Goal: Task Accomplishment & Management: Manage account settings

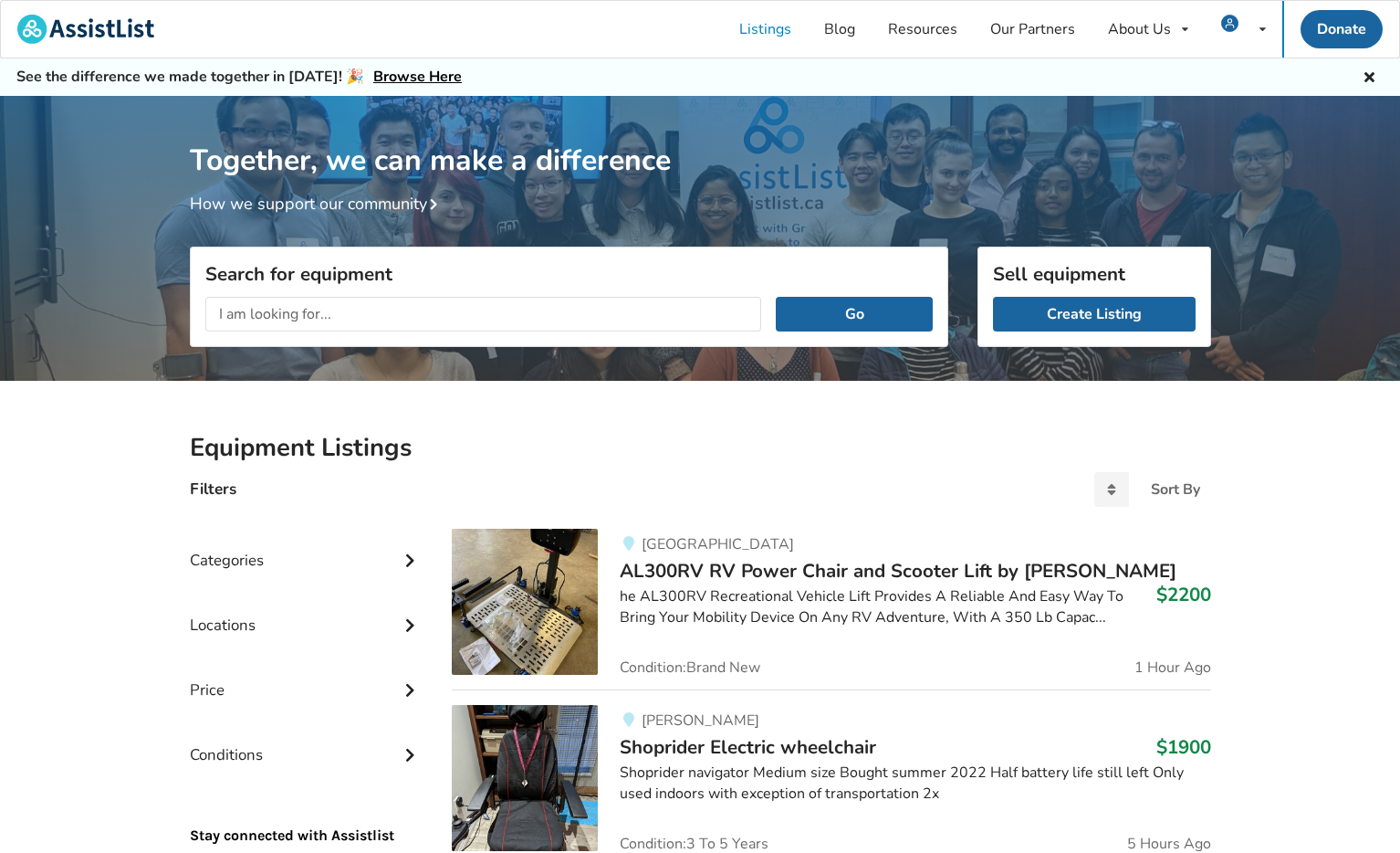
click at [475, 316] on input "text" at bounding box center [483, 314] width 557 height 35
type input "fuze wheelchair"
click at [776, 297] on button "Go" at bounding box center [854, 314] width 156 height 35
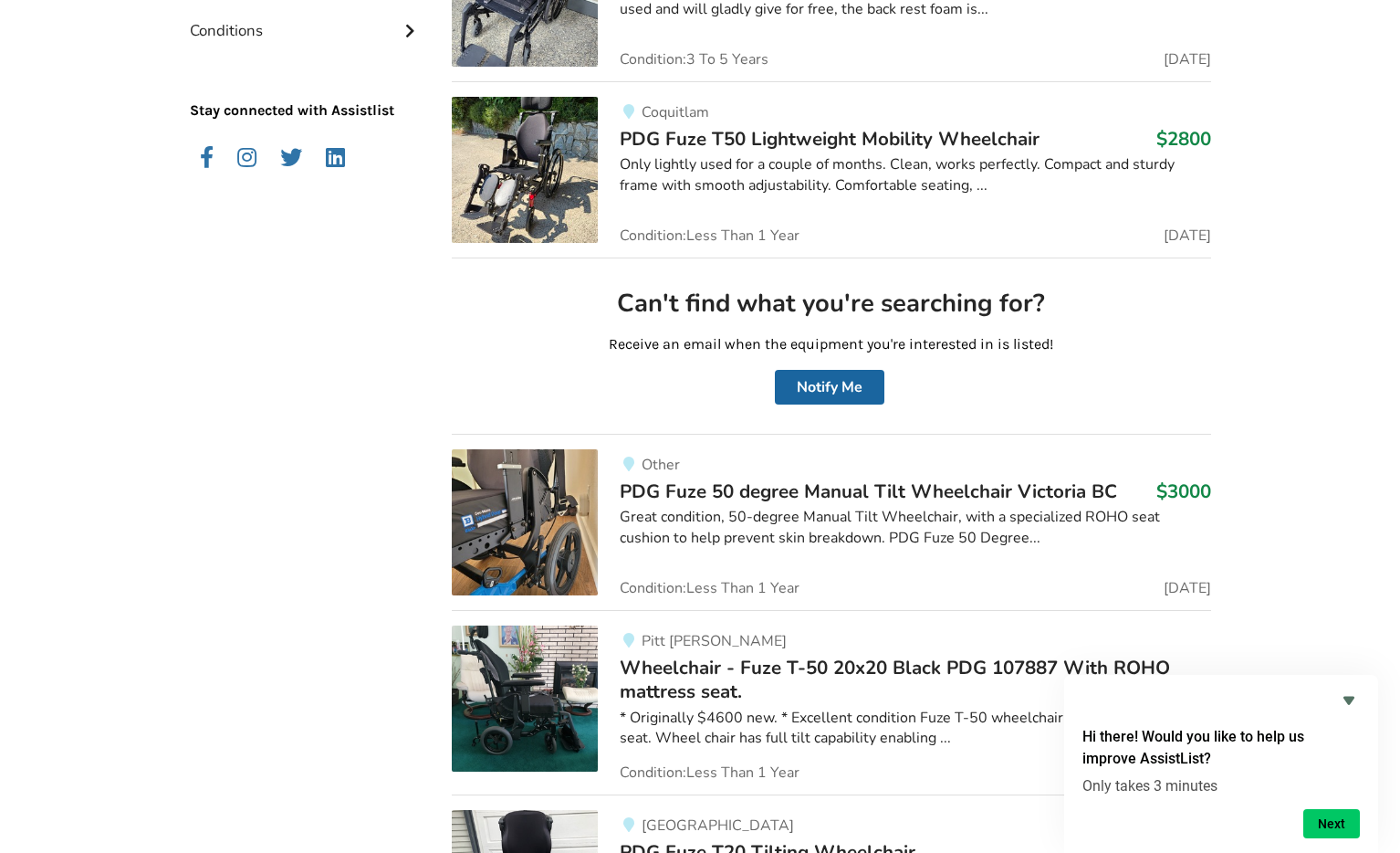
scroll to position [353, 0]
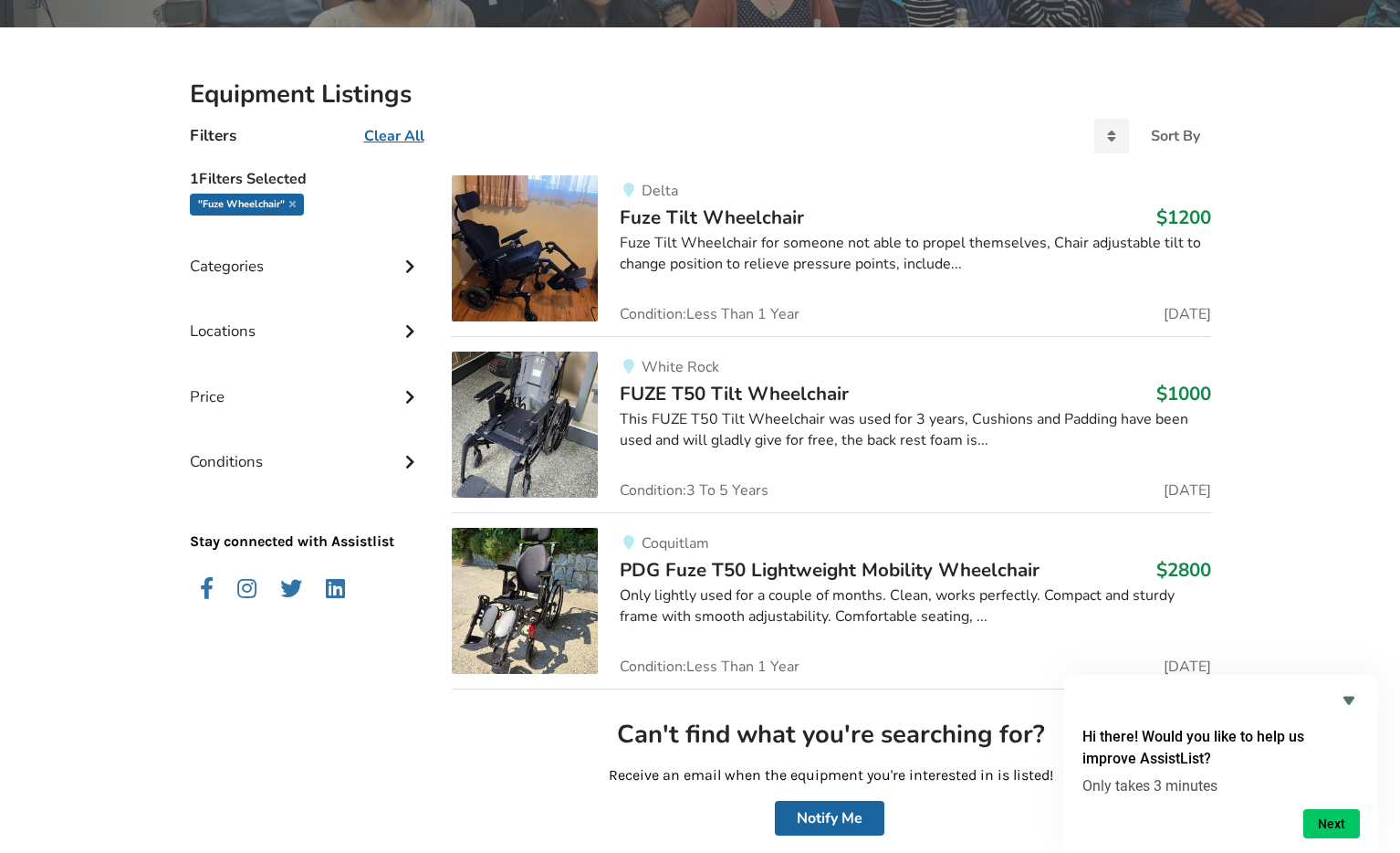
click at [825, 568] on span "PDG Fuze T50 Lightweight Mobility Wheelchair" at bounding box center [829, 570] width 420 height 25
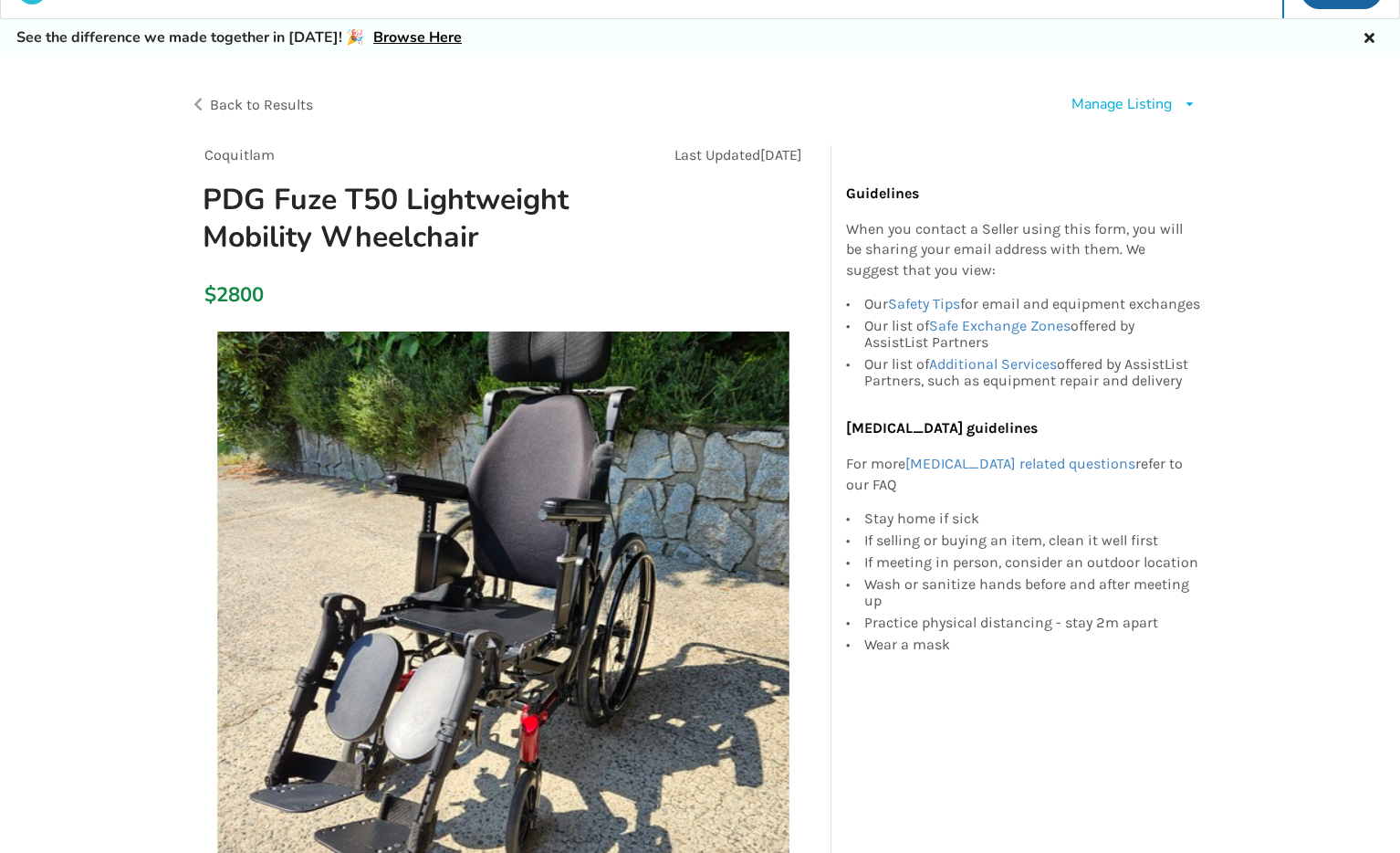
scroll to position [43, 0]
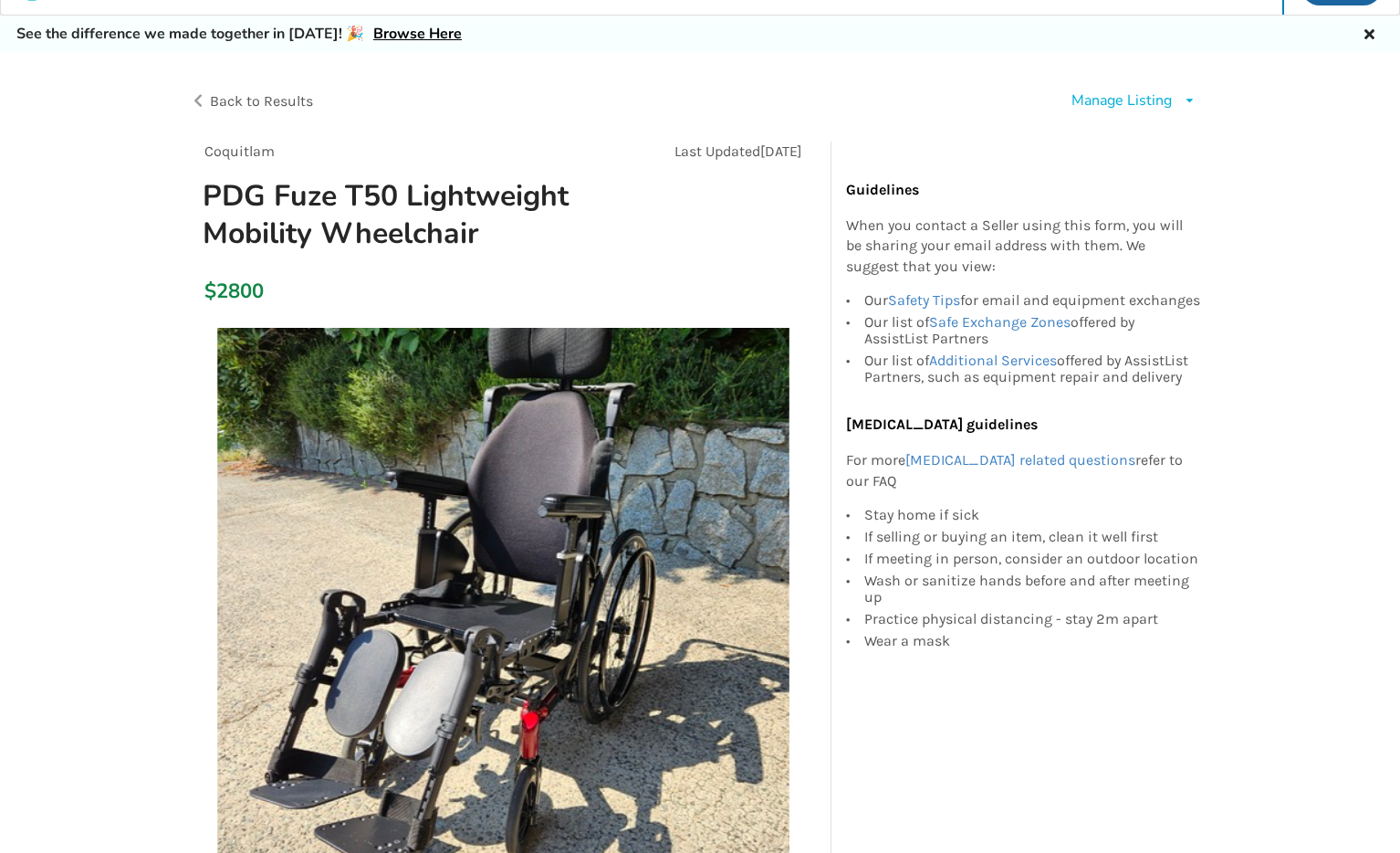
click at [1030, 87] on div "Manage Listing Edit listing Renew listing Mark as Sold Delete listing" at bounding box center [955, 102] width 511 height 51
click at [1030, 94] on div "Manage Listing" at bounding box center [1121, 102] width 100 height 21
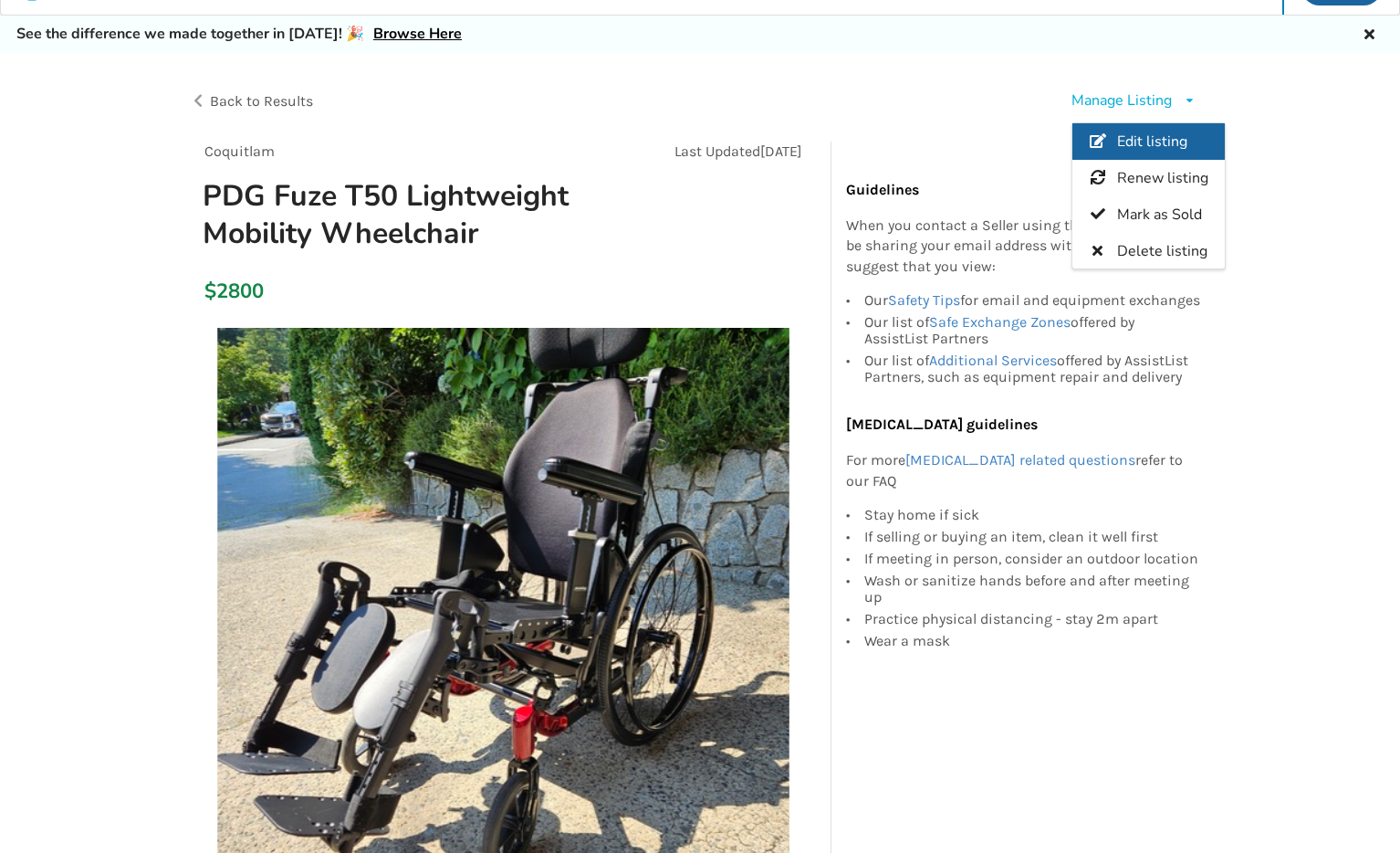
click at [1030, 146] on link "Edit listing" at bounding box center [1148, 141] width 152 height 36
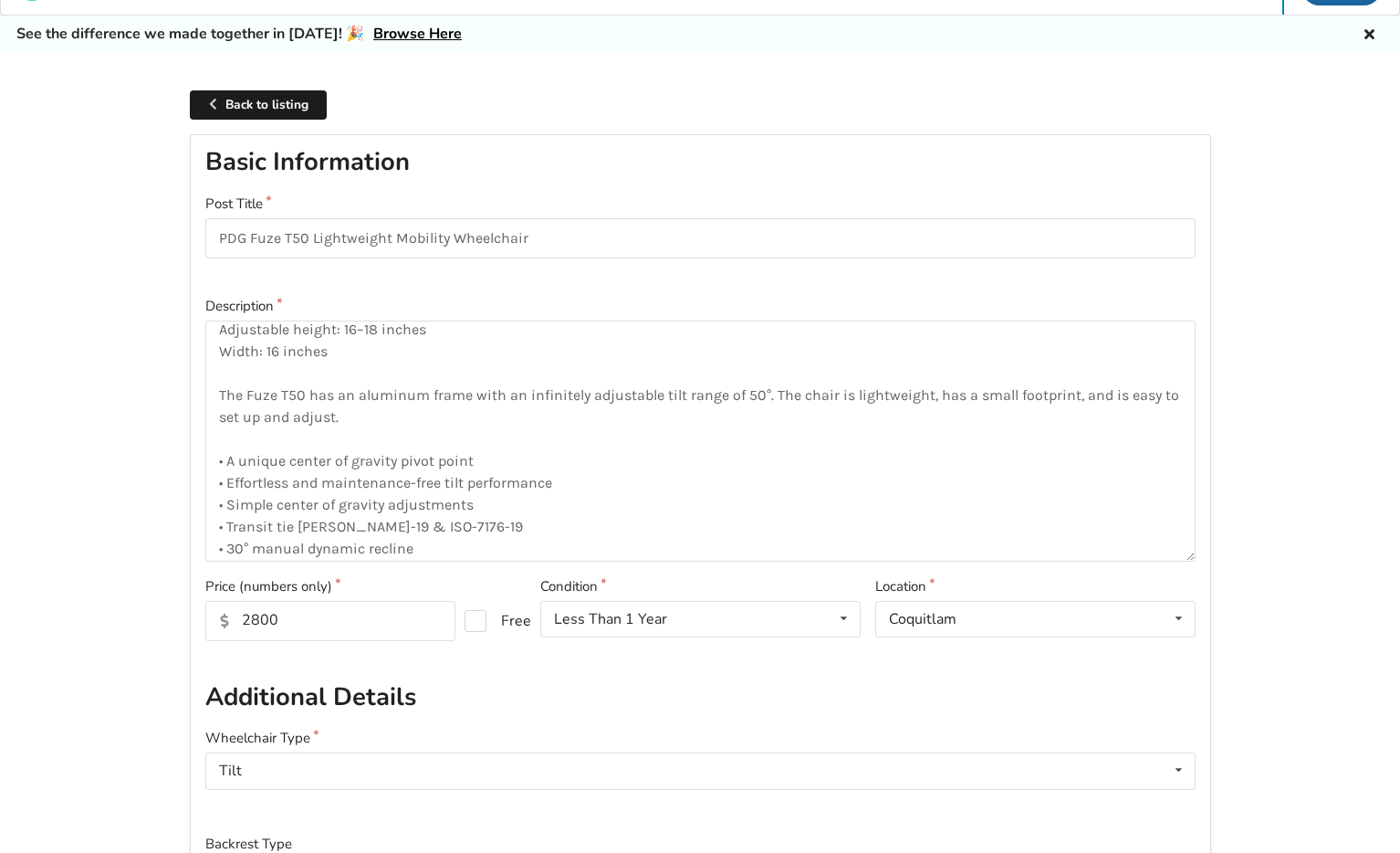
scroll to position [120, 0]
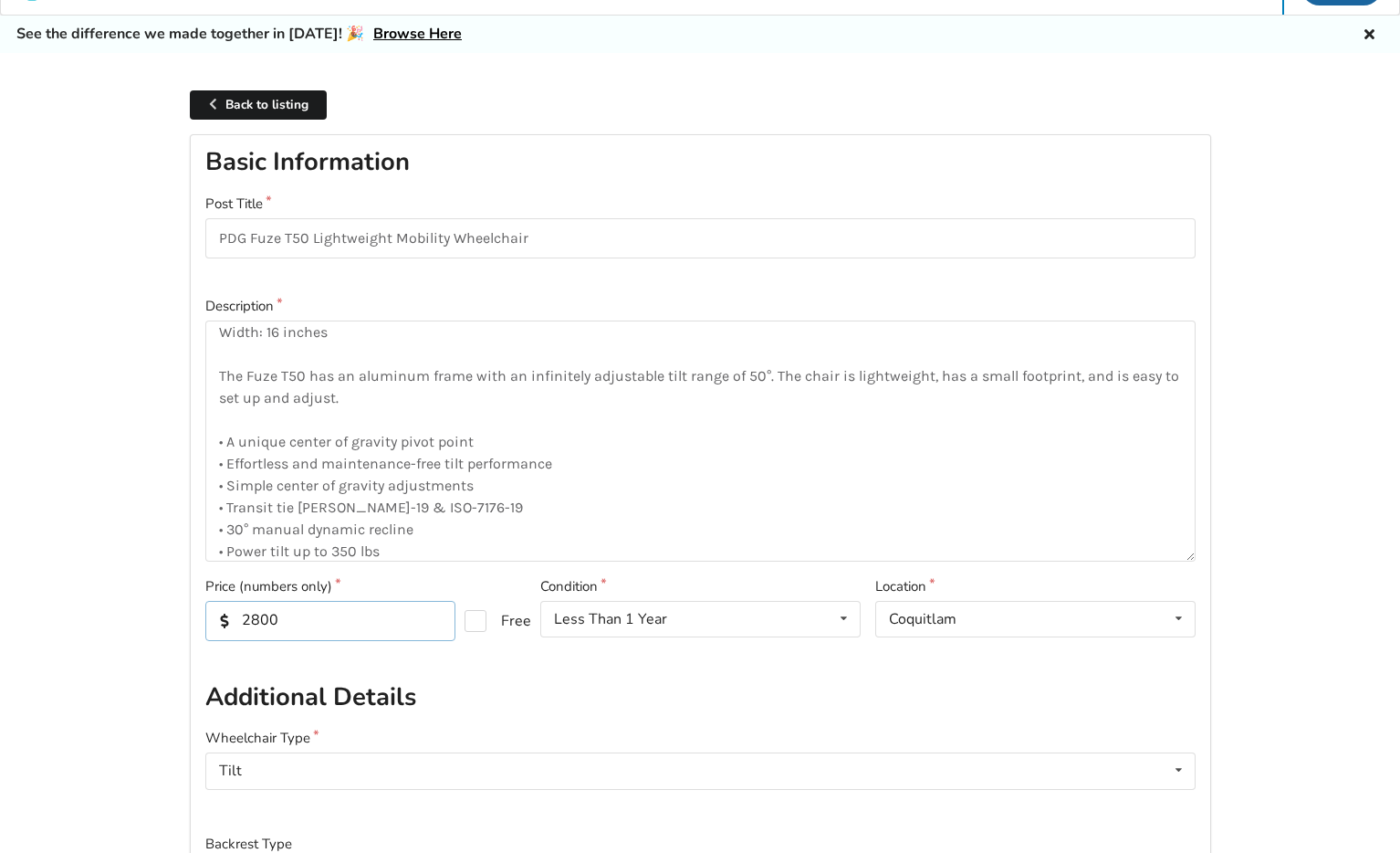
click at [300, 620] on input "2800" at bounding box center [330, 620] width 250 height 40
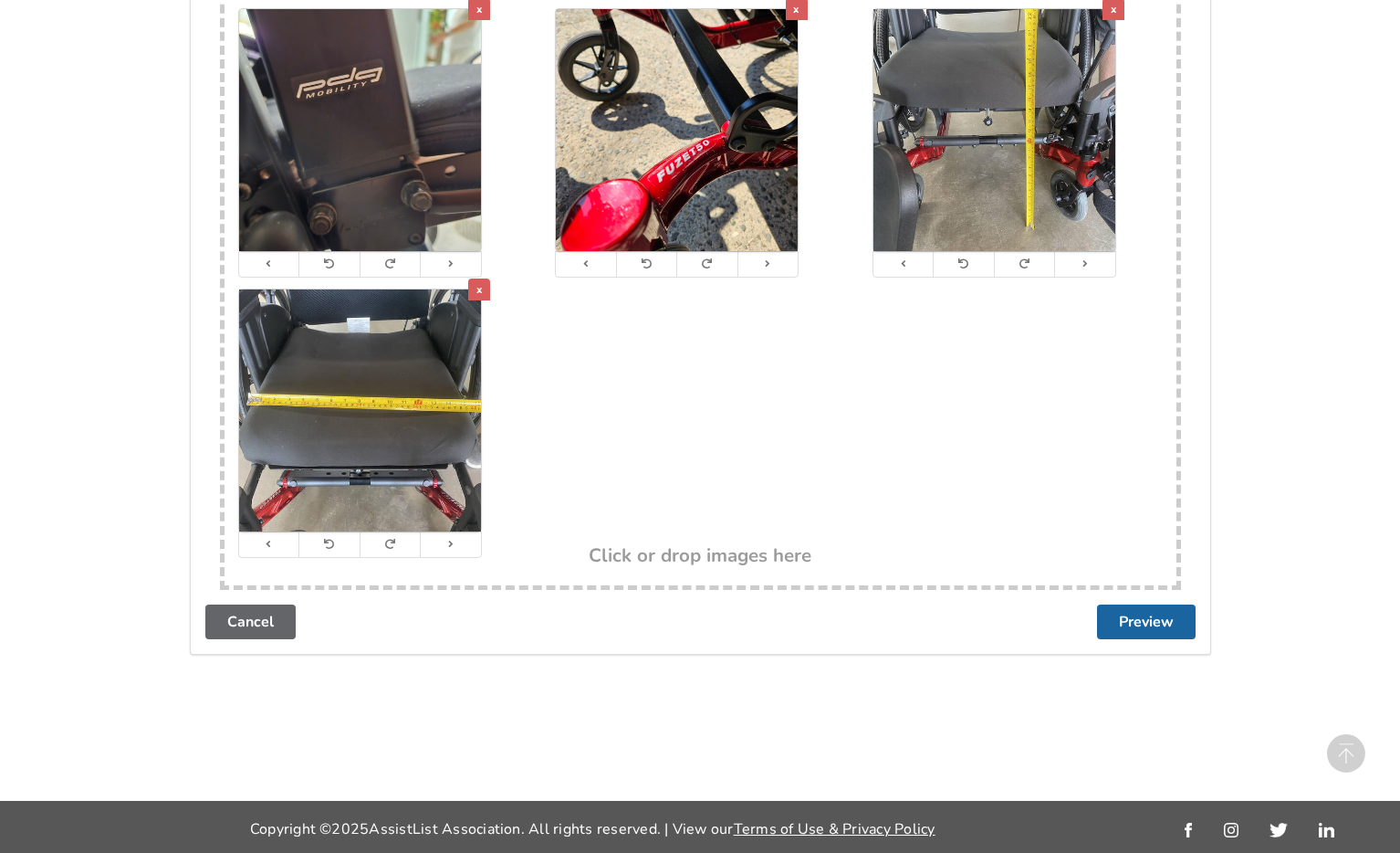
scroll to position [4357, 0]
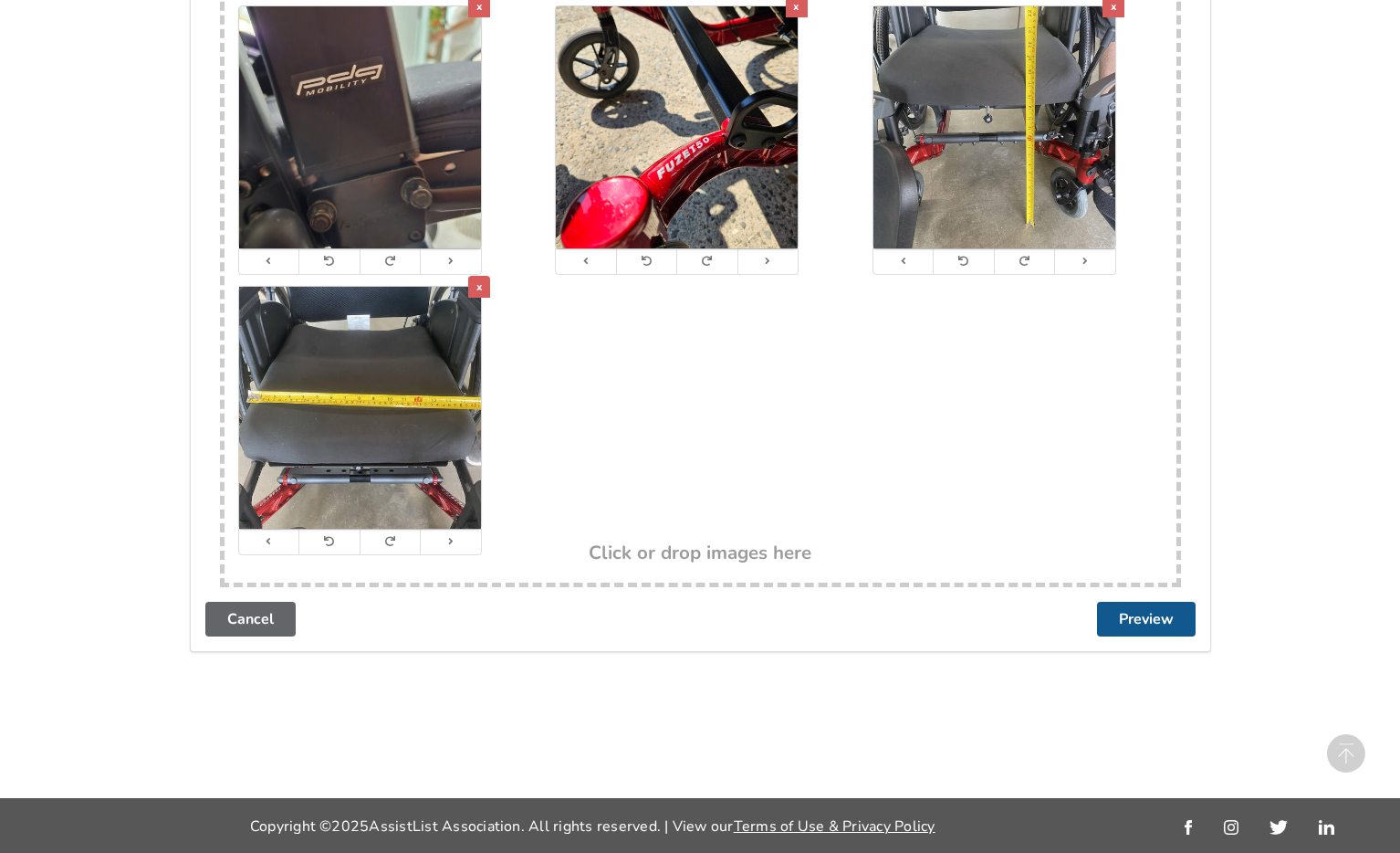
type input "2300"
click at [1030, 617] on button "Preview" at bounding box center [1145, 619] width 99 height 35
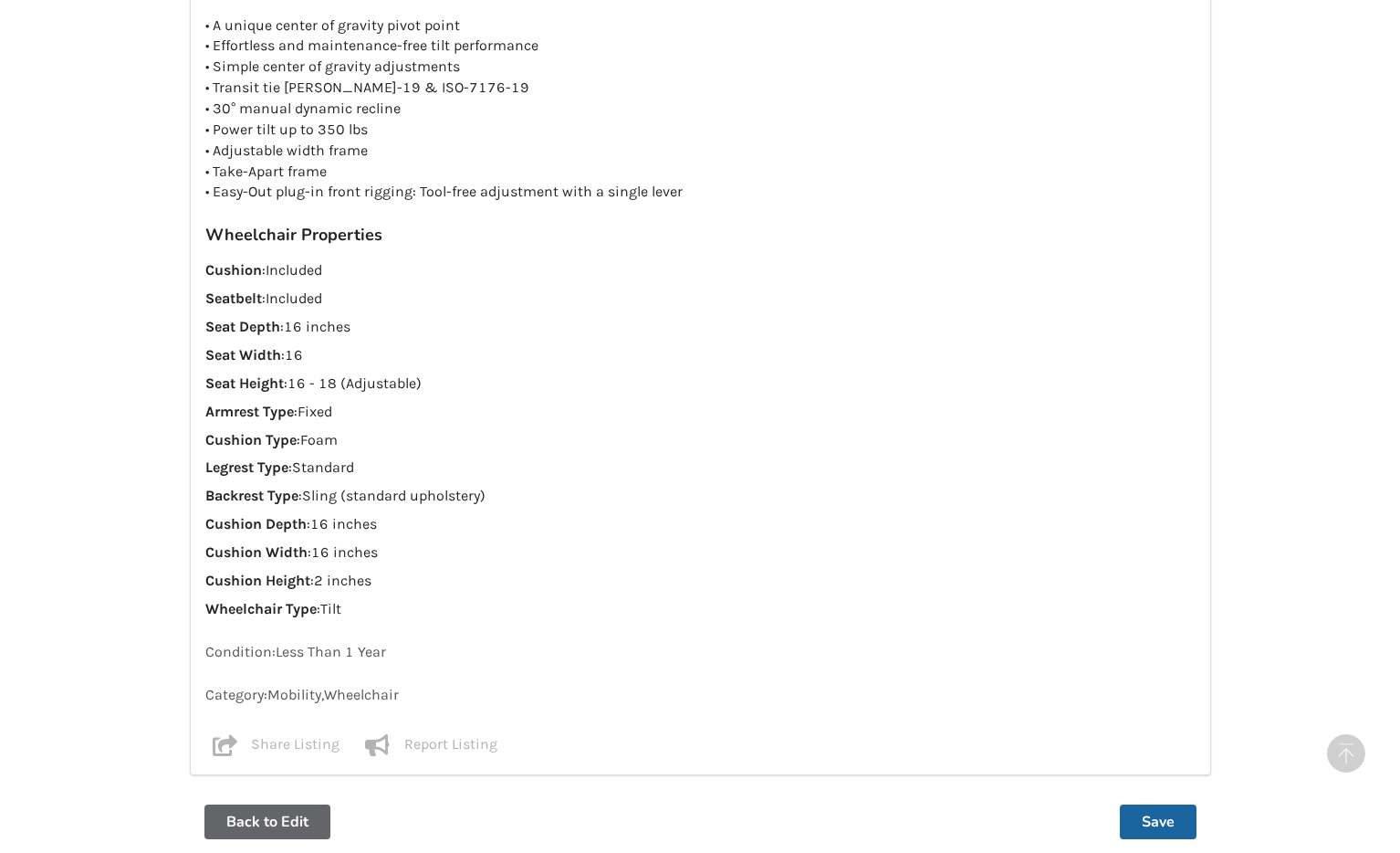
scroll to position [1854, 0]
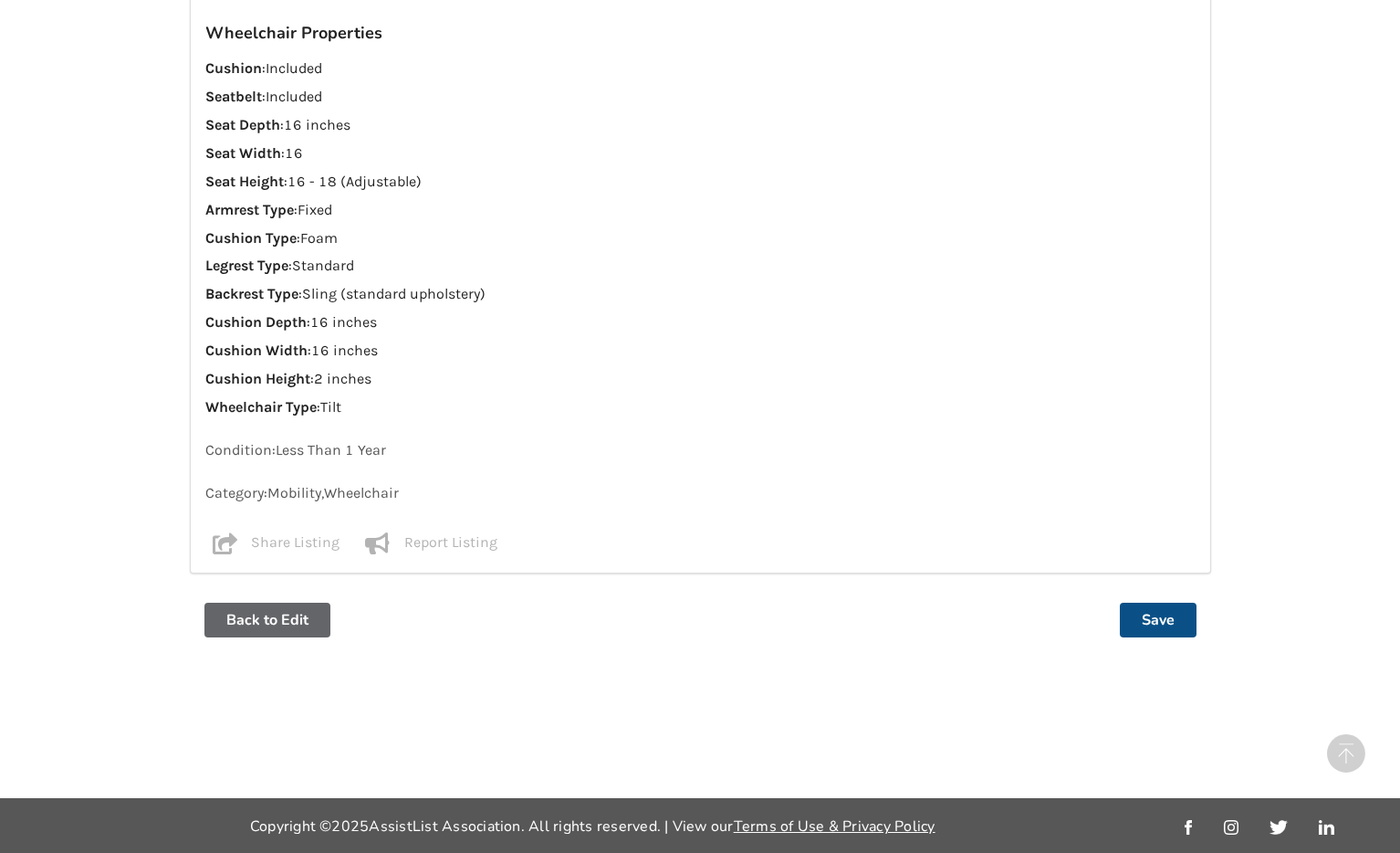
click at [1030, 632] on button "Save" at bounding box center [1158, 620] width 77 height 35
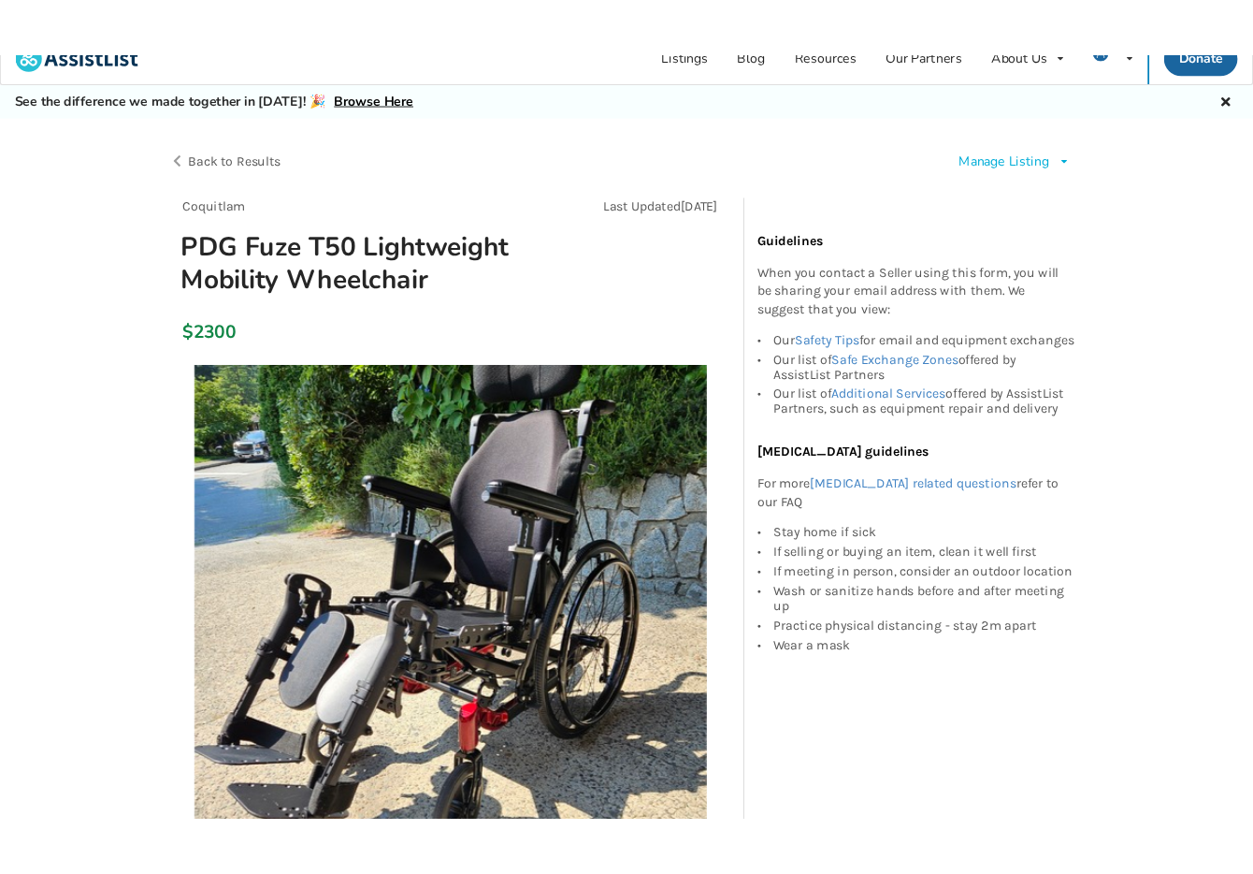
scroll to position [27, 0]
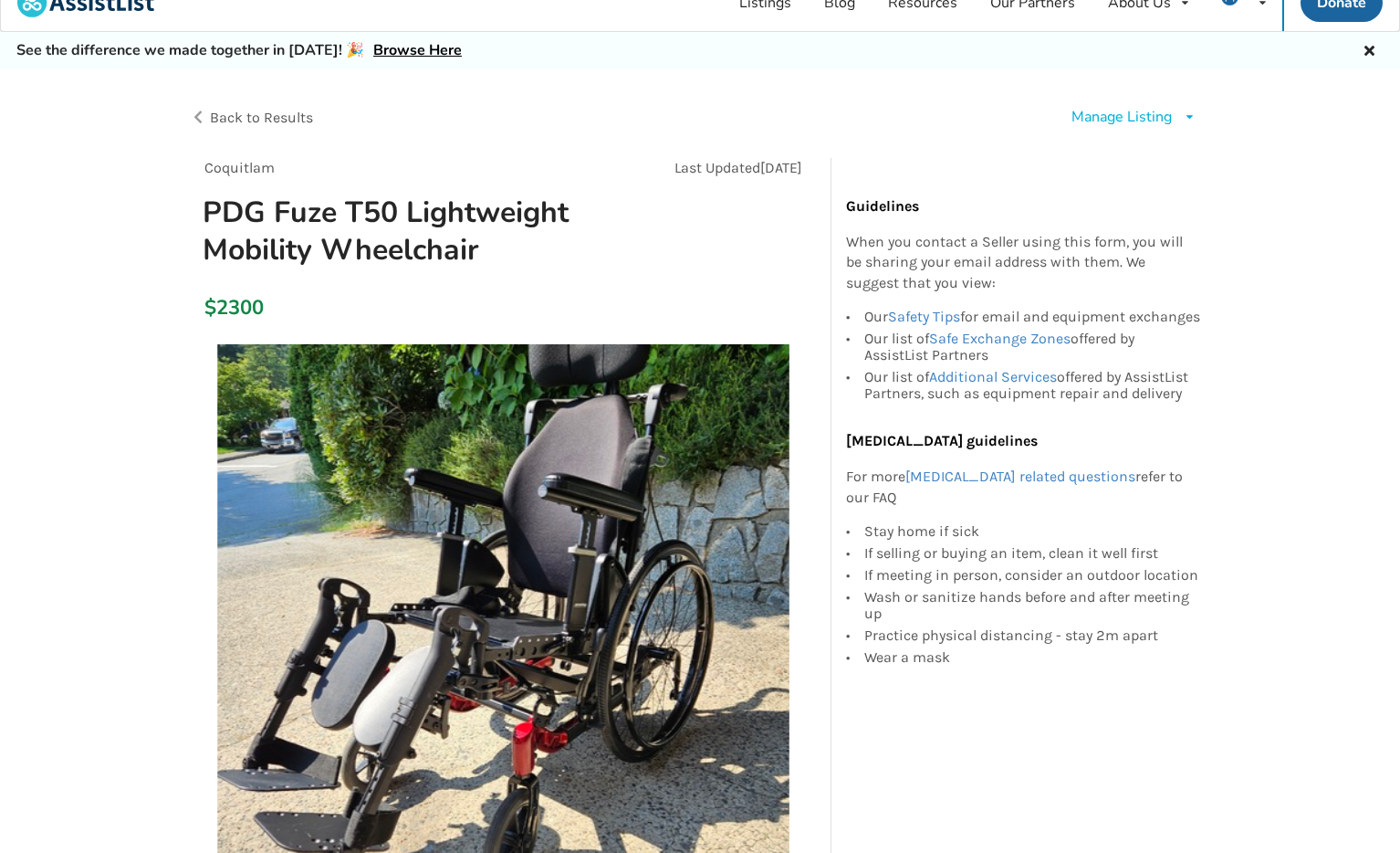
click at [1030, 116] on div "Manage Listing" at bounding box center [1121, 117] width 100 height 21
click at [1030, 148] on span "Edit listing" at bounding box center [1151, 158] width 70 height 20
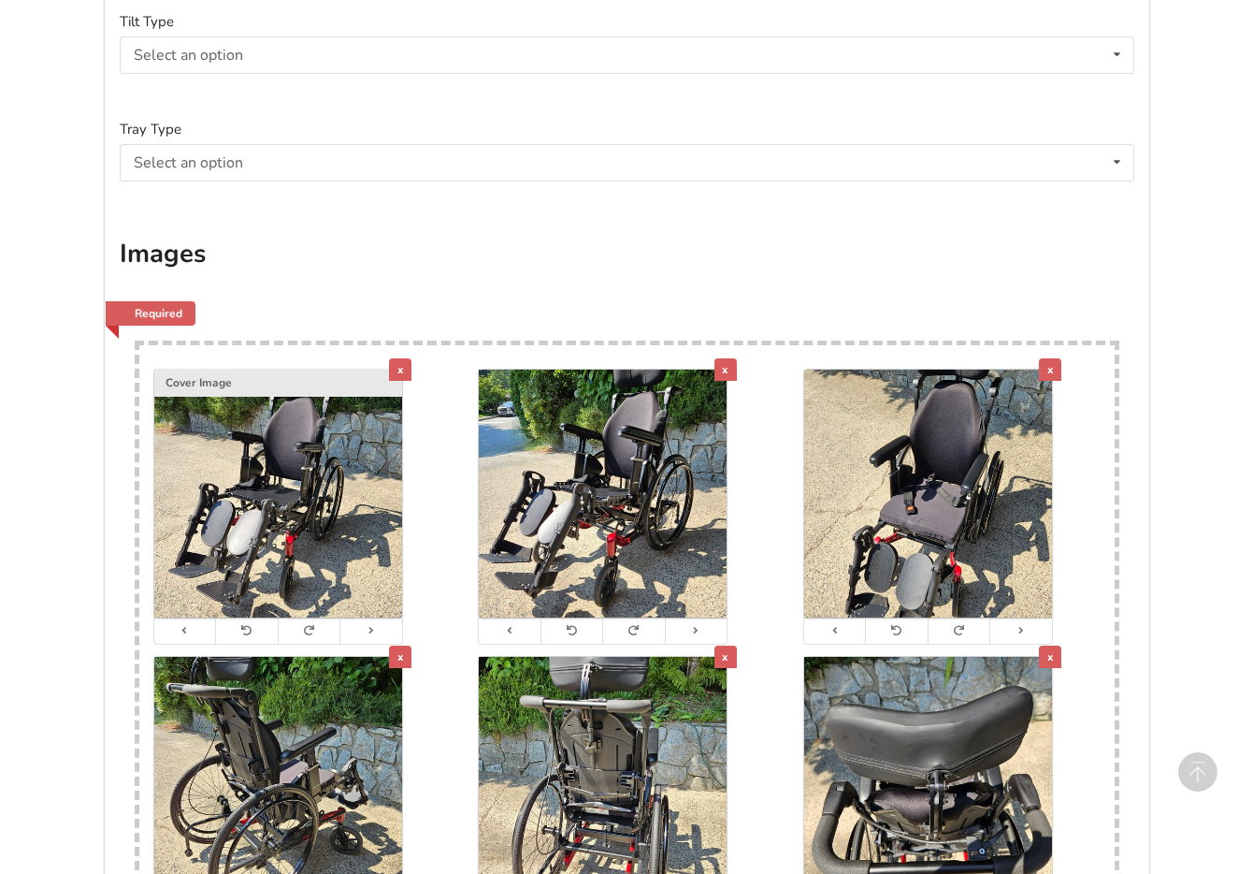
scroll to position [4464, 0]
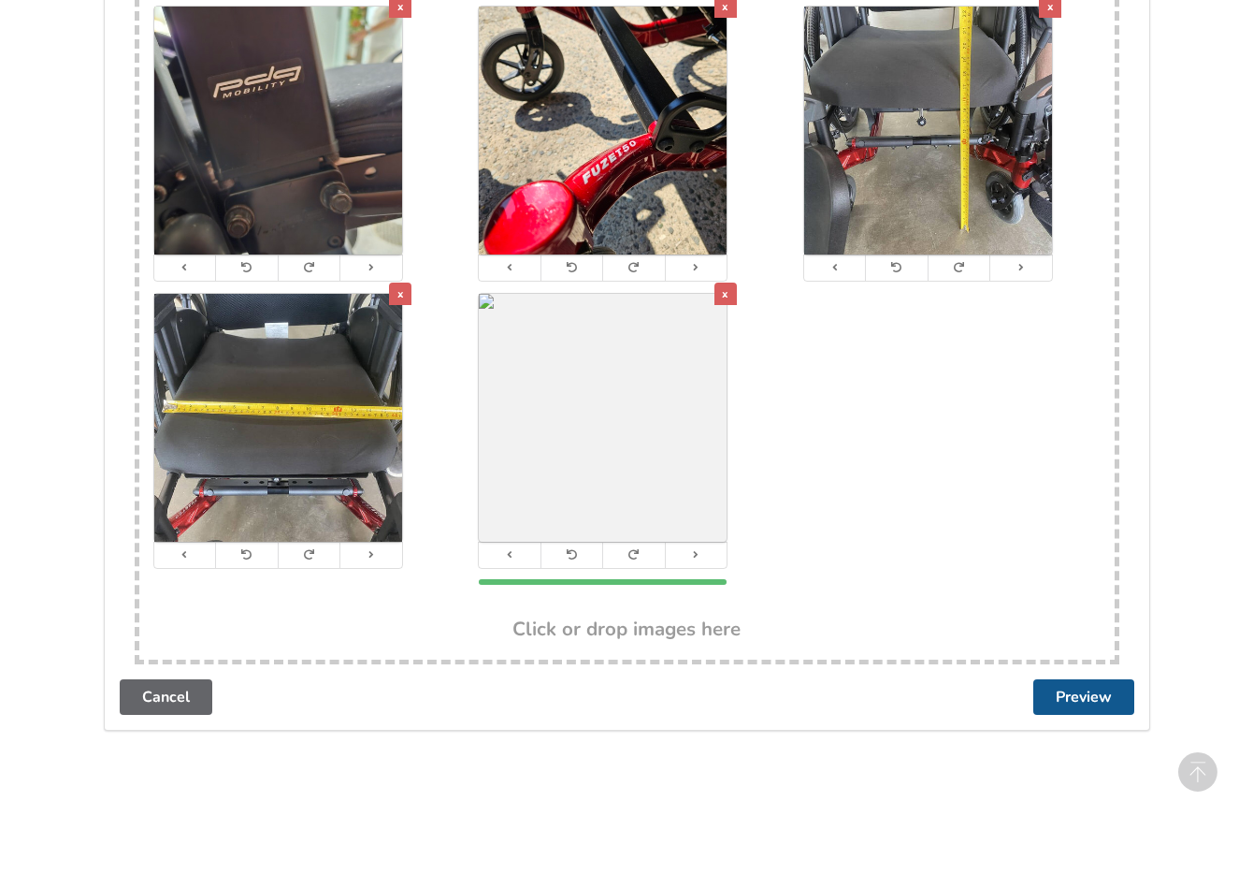
drag, startPoint x: 998, startPoint y: 687, endPoint x: 1108, endPoint y: 703, distance: 111.6
click at [1056, 703] on button "Preview" at bounding box center [1084, 697] width 101 height 36
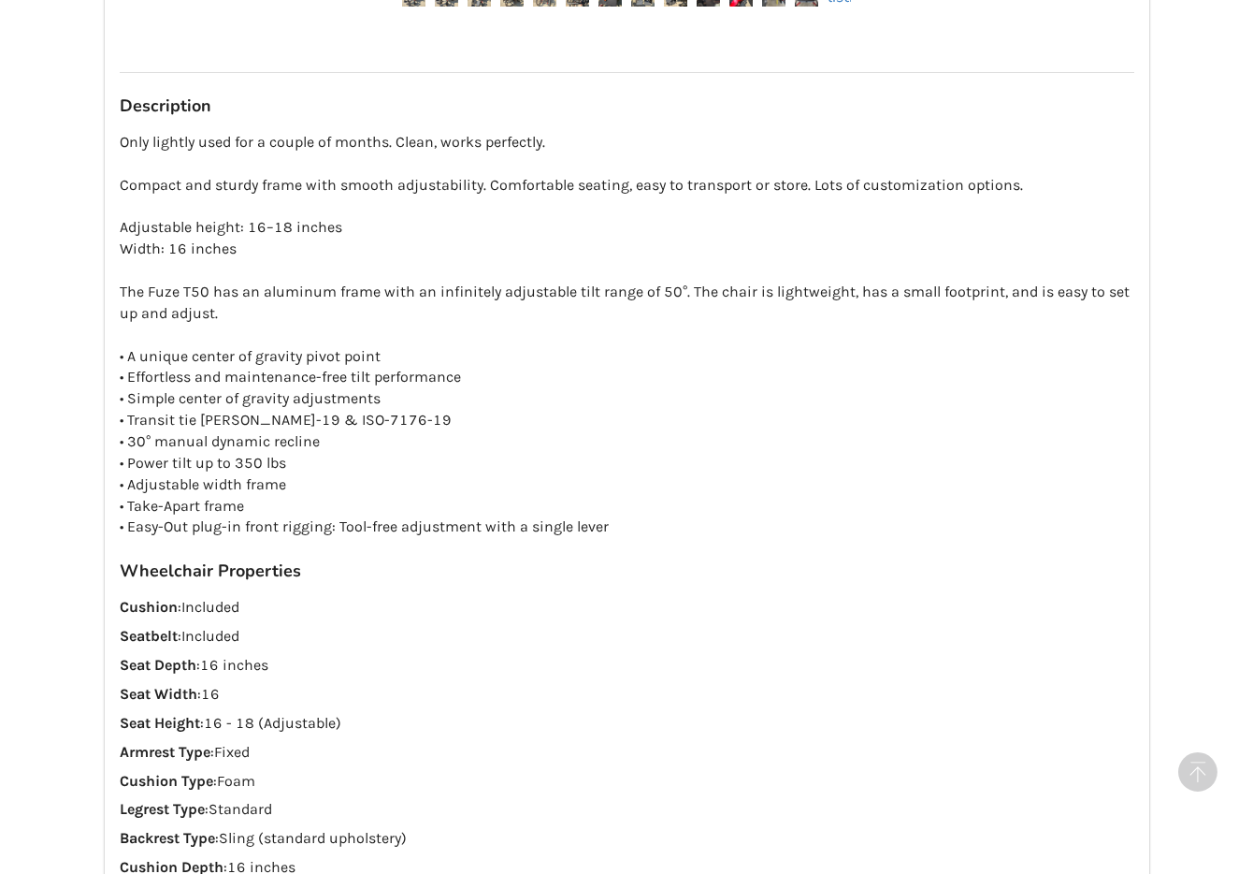
scroll to position [1900, 0]
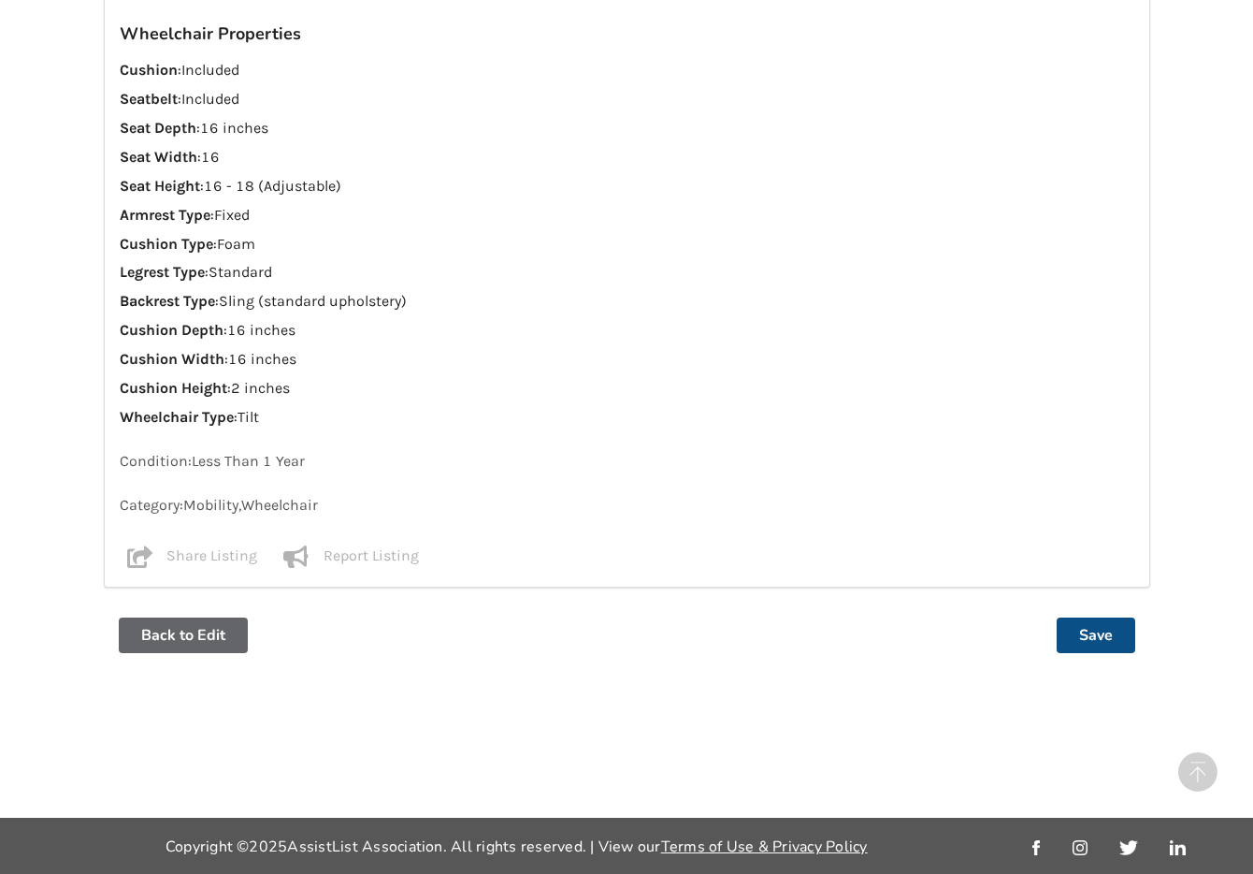
click at [1056, 638] on button "Save" at bounding box center [1096, 635] width 79 height 36
